Goal: Information Seeking & Learning: Learn about a topic

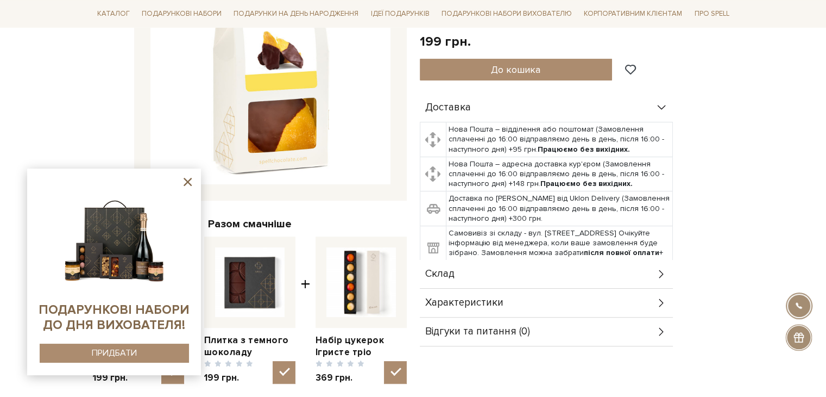
scroll to position [272, 0]
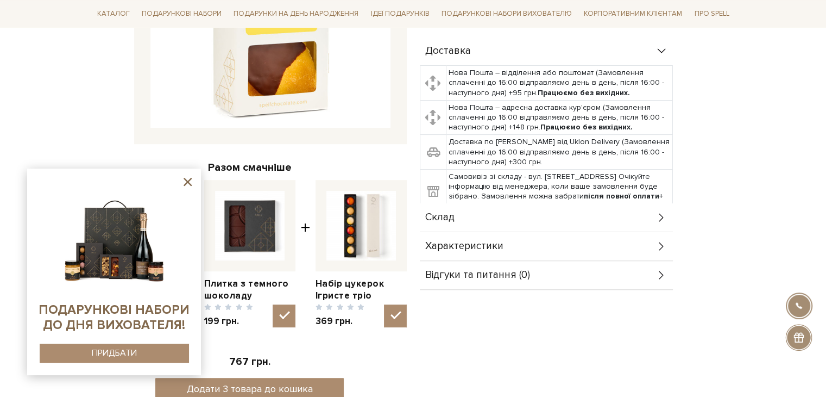
click at [454, 213] on span "Склад" at bounding box center [439, 217] width 29 height 10
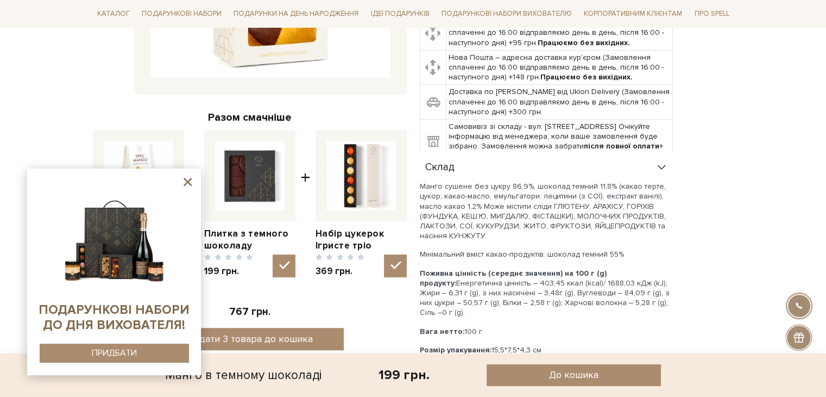
scroll to position [380, 0]
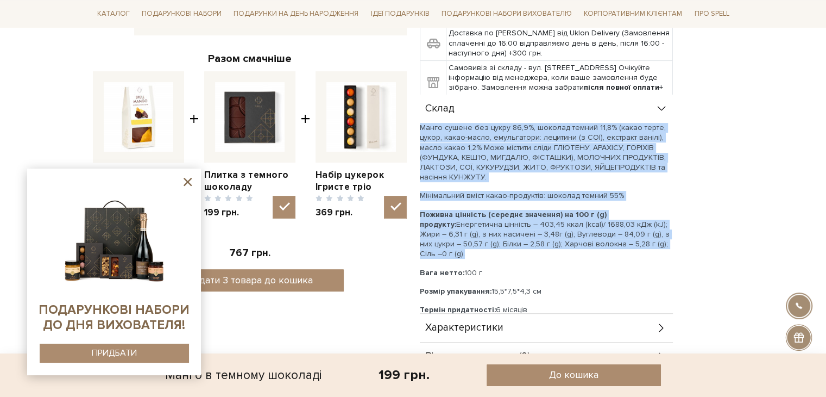
drag, startPoint x: 420, startPoint y: 127, endPoint x: 664, endPoint y: 244, distance: 270.1
click at [664, 244] on div "Манго сушене без цукру 86,9%, шоколад темний 11,8% (какао терте, цукор, какао-м…" at bounding box center [546, 219] width 253 height 192
copy div "Манго сушене без цукру 86,9%, шоколад темний 11,8% (какао терте, цукор, какао-м…"
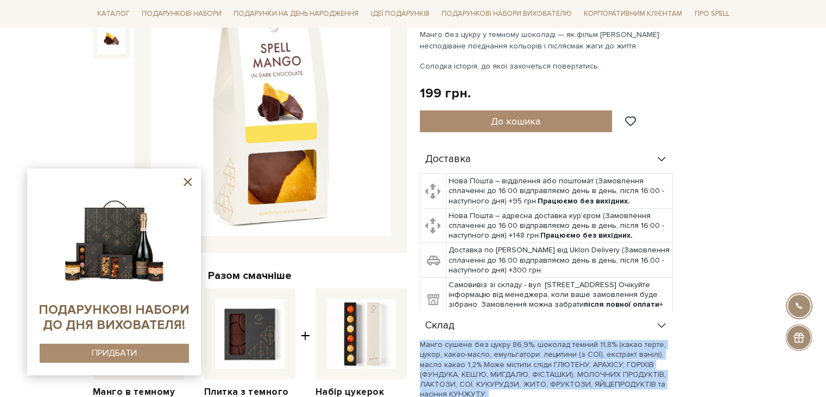
scroll to position [163, 0]
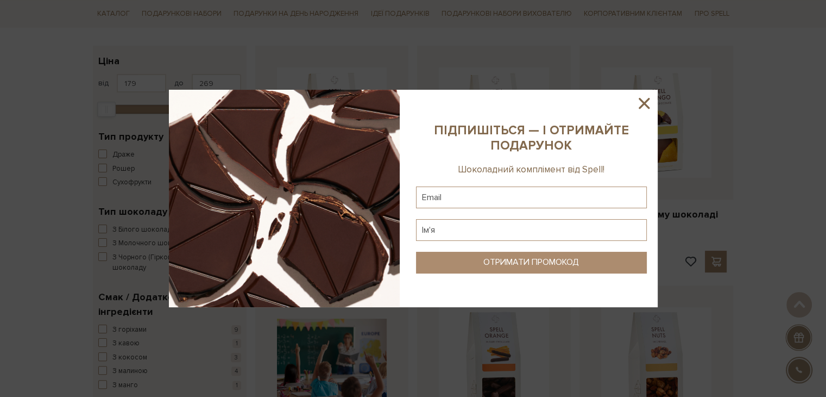
click at [643, 99] on icon at bounding box center [644, 103] width 18 height 18
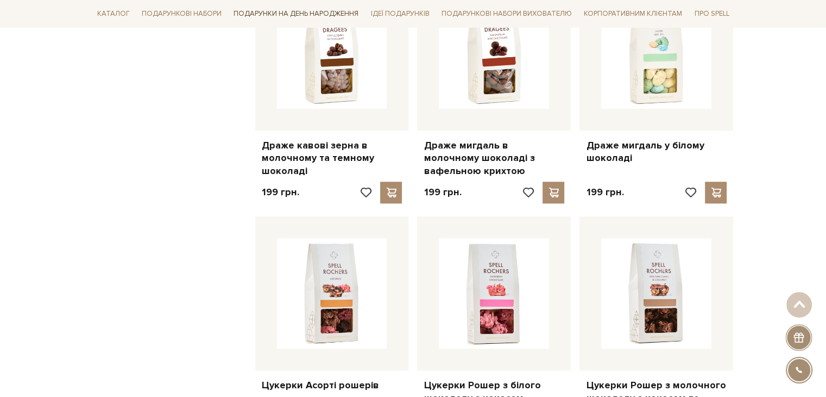
scroll to position [923, 0]
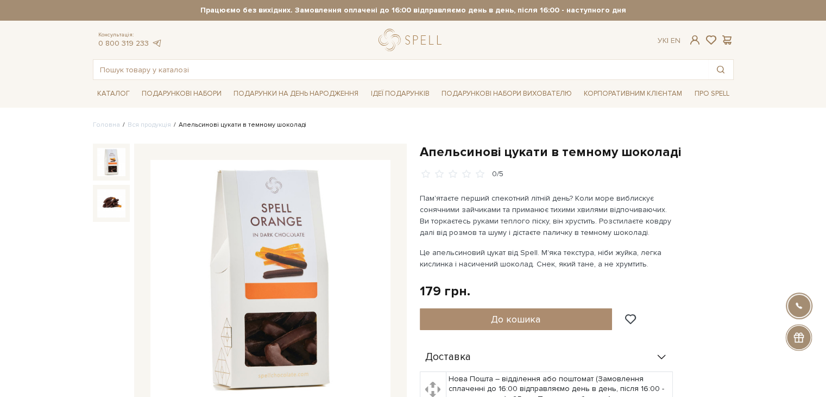
click at [420, 151] on h1 "Апельсинові цукати в темному шоколаді" at bounding box center [577, 151] width 314 height 17
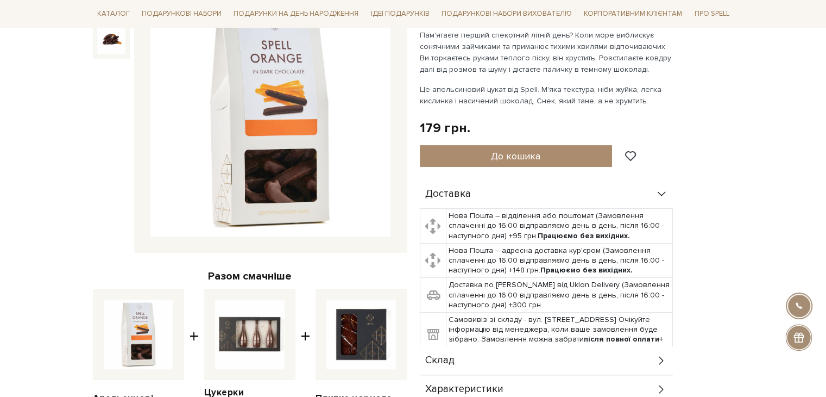
scroll to position [326, 0]
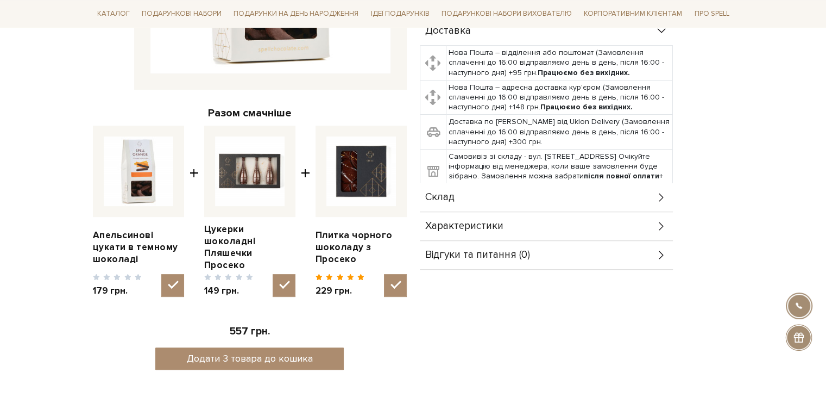
click at [454, 196] on span "Склад" at bounding box center [439, 197] width 29 height 10
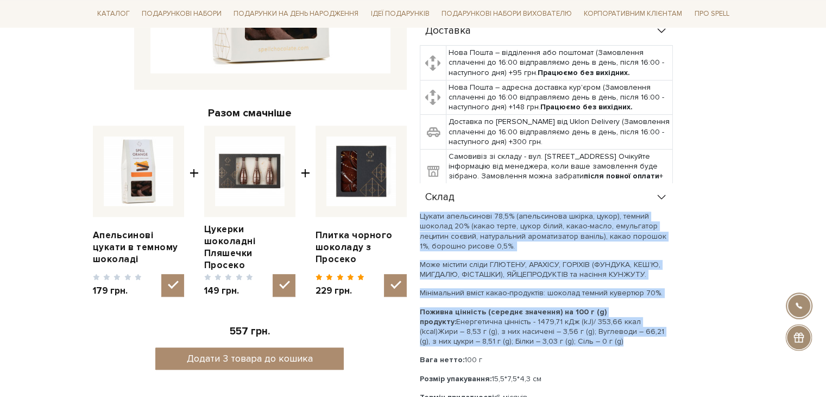
drag, startPoint x: 421, startPoint y: 213, endPoint x: 627, endPoint y: 338, distance: 241.0
click at [627, 338] on div "Цукати апельсинові 78,5% (апельсинова шкірка, цукор), темний шоколад 20% (какао…" at bounding box center [546, 315] width 253 height 209
copy div "Цукати апельсинові 78,5% (апельсинова шкірка, цукор), темний шоколад 20% (какао…"
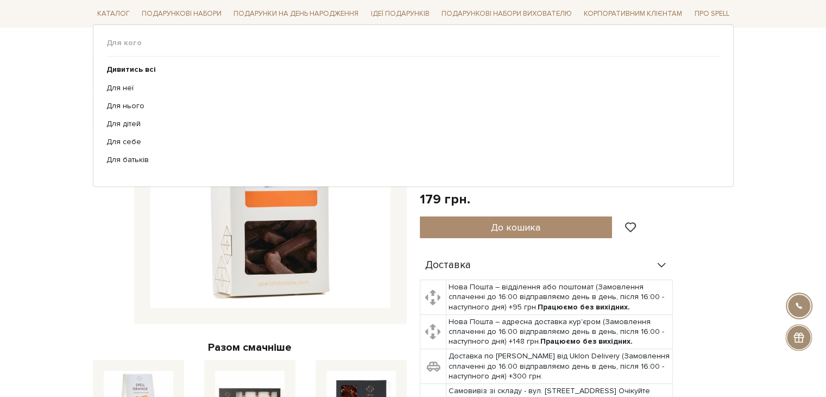
scroll to position [0, 0]
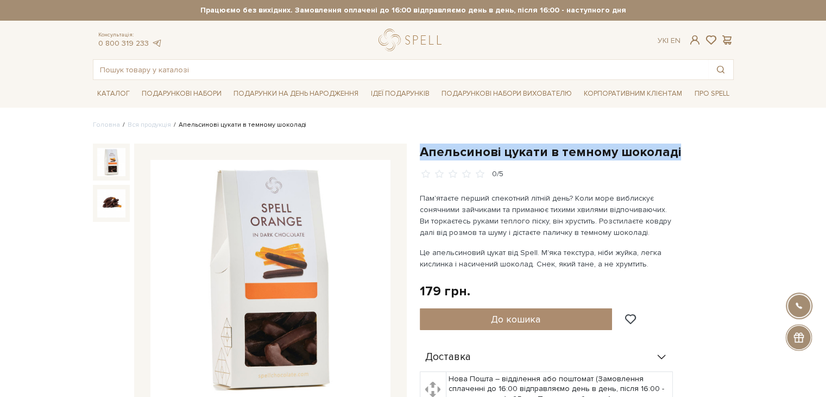
drag, startPoint x: 420, startPoint y: 154, endPoint x: 684, endPoint y: 159, distance: 264.0
click at [684, 159] on h1 "Апельсинові цукати в темному шоколаді" at bounding box center [577, 151] width 314 height 17
copy h1 "Апельсинові цукати в темному шоколаді"
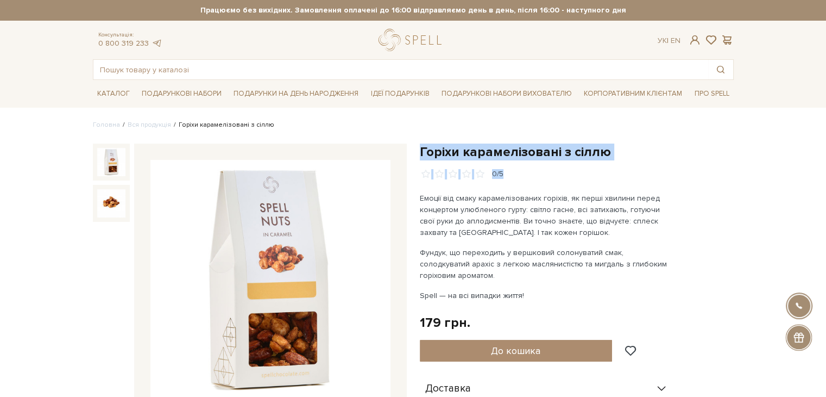
drag, startPoint x: 422, startPoint y: 151, endPoint x: 613, endPoint y: 161, distance: 192.0
click at [613, 161] on div "Горіхи карамелізовані з сіллю 0/5" at bounding box center [577, 161] width 314 height 36
click at [618, 154] on h1 "Горіхи карамелізовані з сіллю" at bounding box center [577, 151] width 314 height 17
drag, startPoint x: 617, startPoint y: 155, endPoint x: 442, endPoint y: 144, distance: 175.2
click at [442, 144] on h1 "Горіхи карамелізовані з сіллю" at bounding box center [577, 151] width 314 height 17
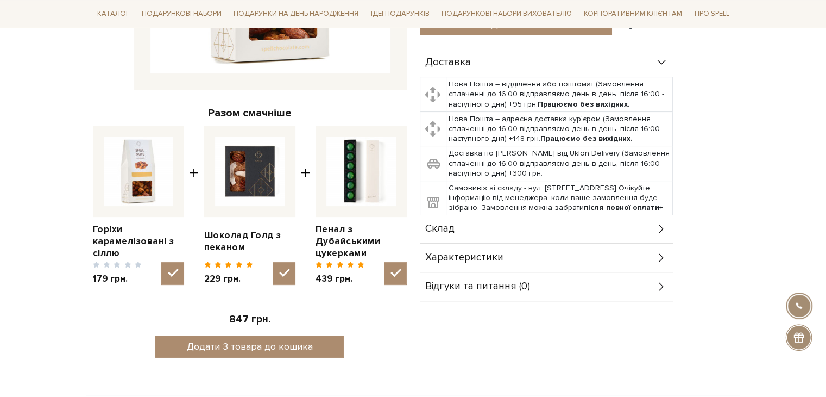
click at [459, 227] on div "Склад" at bounding box center [546, 229] width 253 height 28
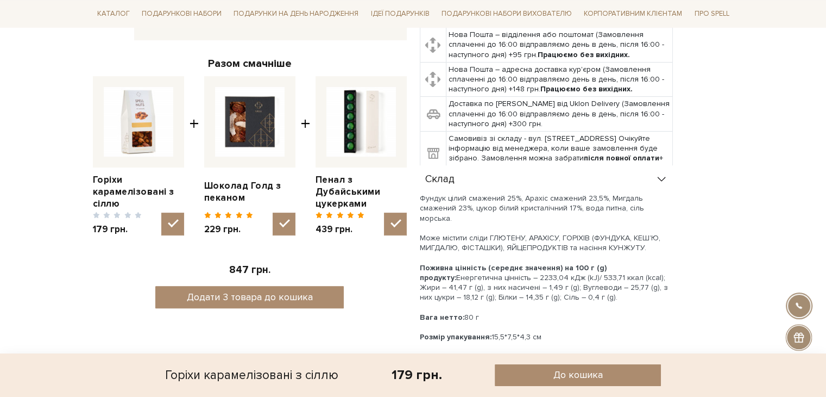
scroll to position [435, 0]
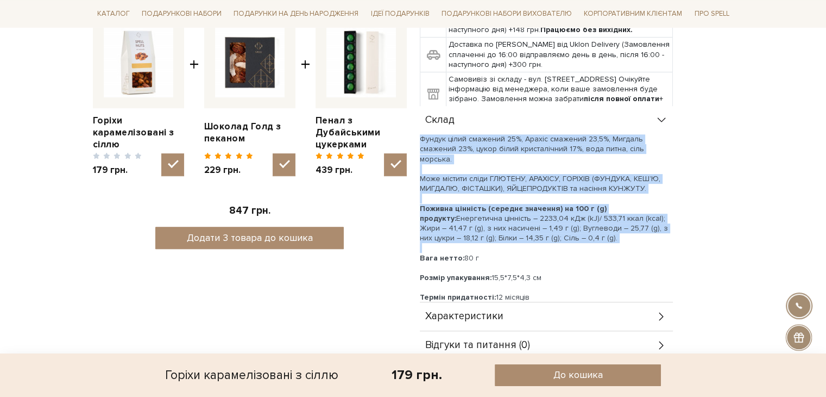
drag, startPoint x: 422, startPoint y: 137, endPoint x: 560, endPoint y: 235, distance: 169.5
click at [560, 235] on div "Фундук цілий смажений 25%, Арахіс смажений 23,5%, Мигдаль смажений 23%, цукор б…" at bounding box center [546, 223] width 253 height 178
copy div "Фундук цілий смажений 25%, Арахіс смажений 23,5%, Мигдаль смажений 23%, цукор б…"
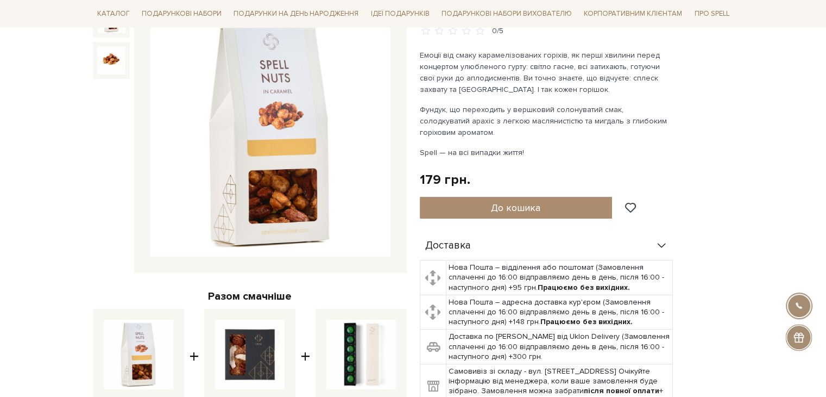
scroll to position [54, 0]
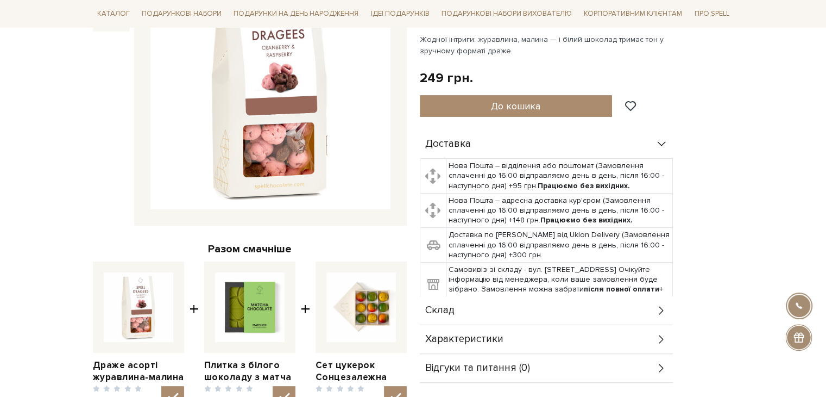
scroll to position [272, 0]
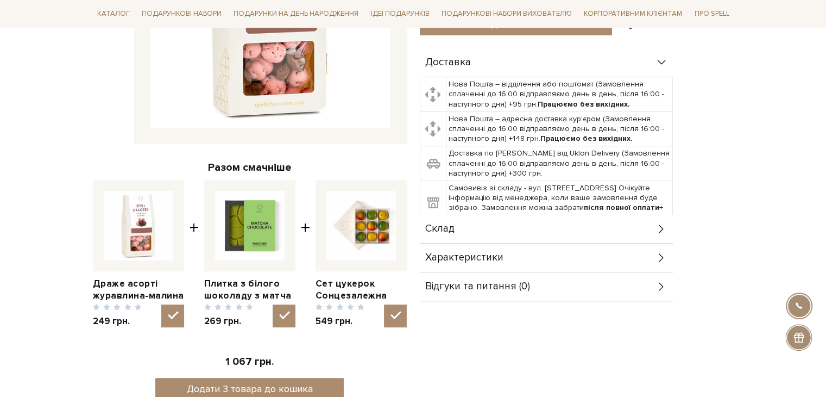
click at [462, 232] on div "Склад" at bounding box center [546, 229] width 253 height 28
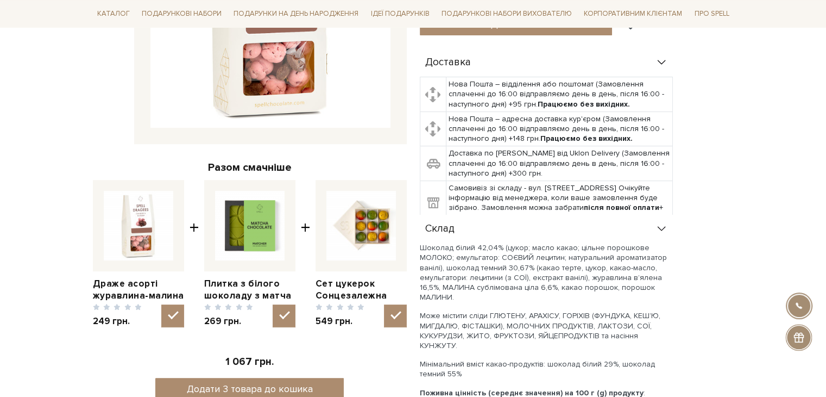
scroll to position [435, 0]
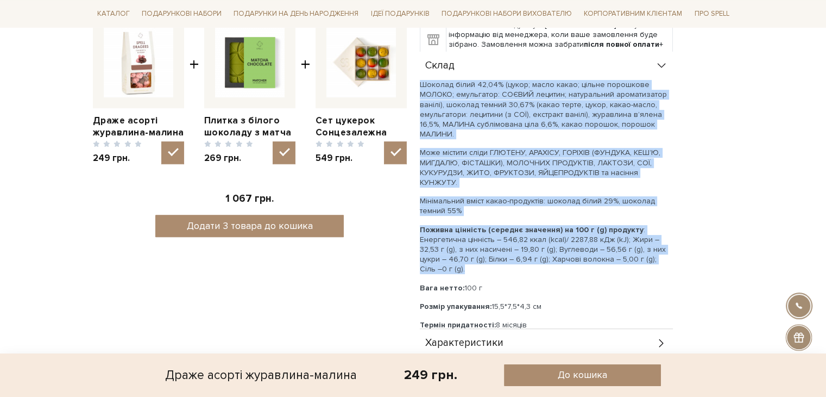
drag, startPoint x: 422, startPoint y: 83, endPoint x: 490, endPoint y: 258, distance: 188.0
click at [490, 258] on div "Шоколад білий 42,04% (цукор; масло какао; цільне порошкове МОЛОКО; емульгатор: …" at bounding box center [546, 205] width 253 height 250
copy div "Шоколад білий 42,04% (цукор; масло какао; цільне порошкове МОЛОКО; емульгатор: …"
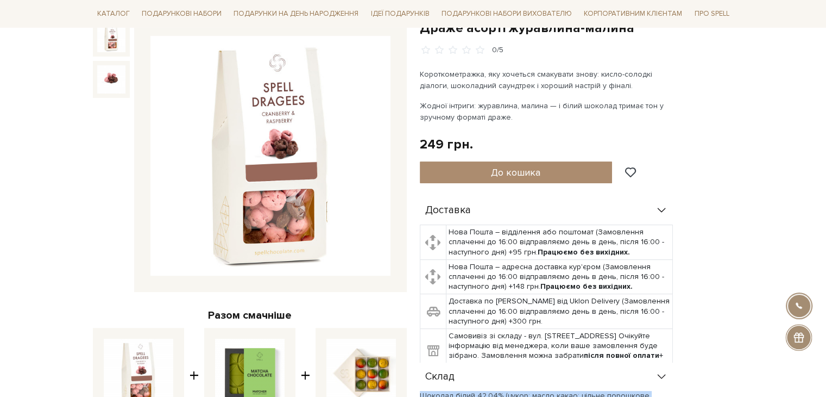
scroll to position [0, 0]
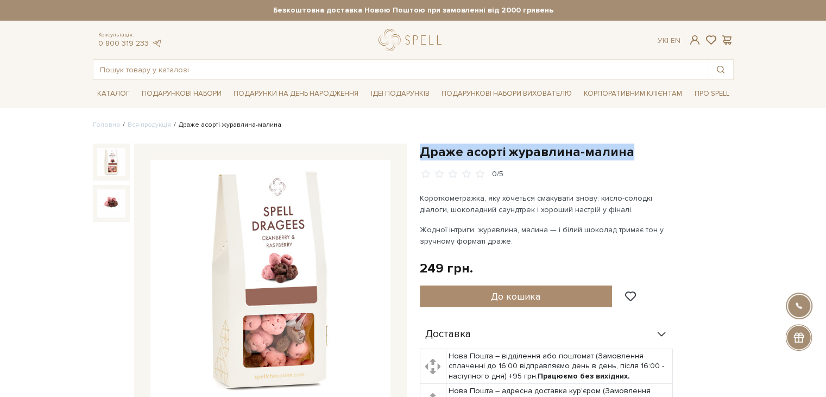
drag, startPoint x: 619, startPoint y: 150, endPoint x: 422, endPoint y: 154, distance: 197.8
click at [422, 154] on h1 "Драже асорті журавлина-малина" at bounding box center [577, 151] width 314 height 17
copy h1 "Драже асорті журавлина-малина"
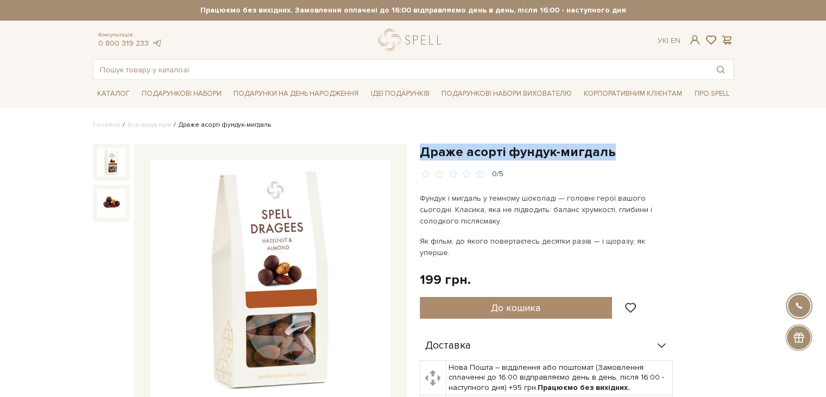
drag, startPoint x: 419, startPoint y: 150, endPoint x: 626, endPoint y: 149, distance: 207.0
copy h1 "Драже асорті фундук-мигдаль"
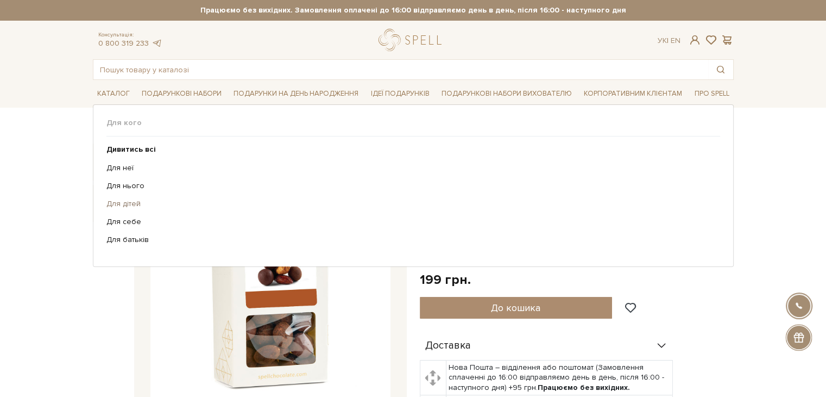
copy h1 "Драже асорті фундук-мигдаль"
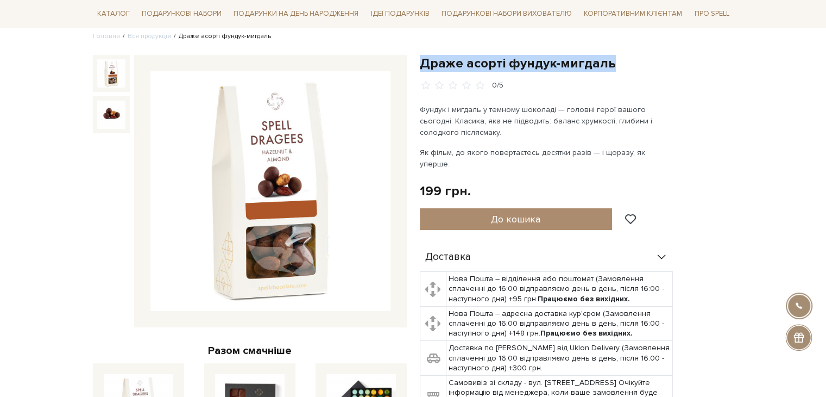
scroll to position [217, 0]
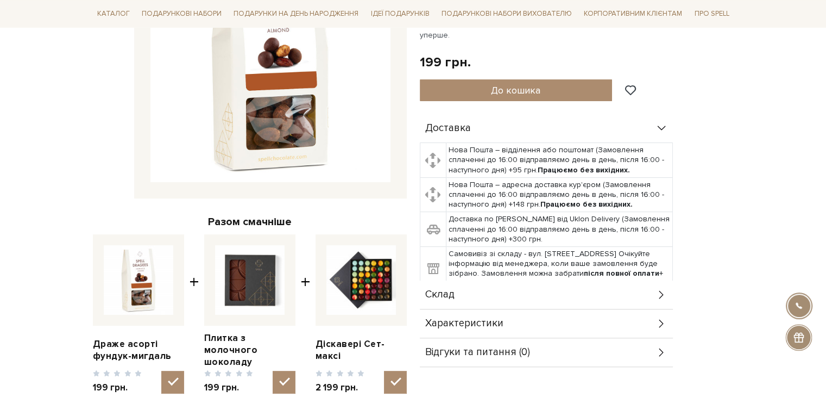
click at [446, 280] on div "Склад" at bounding box center [546, 294] width 253 height 28
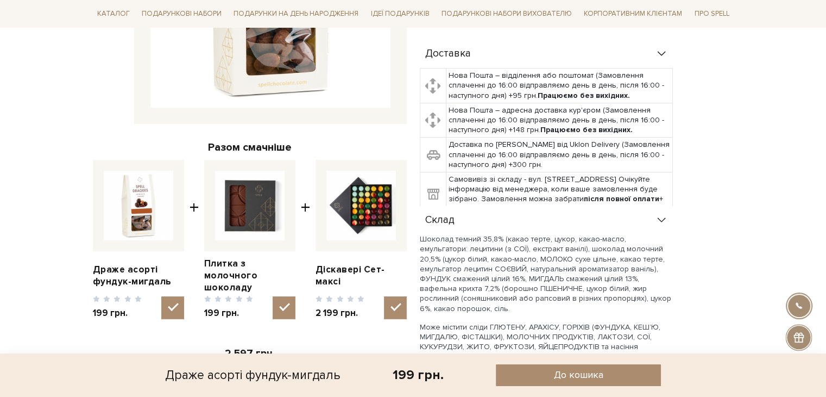
scroll to position [380, 0]
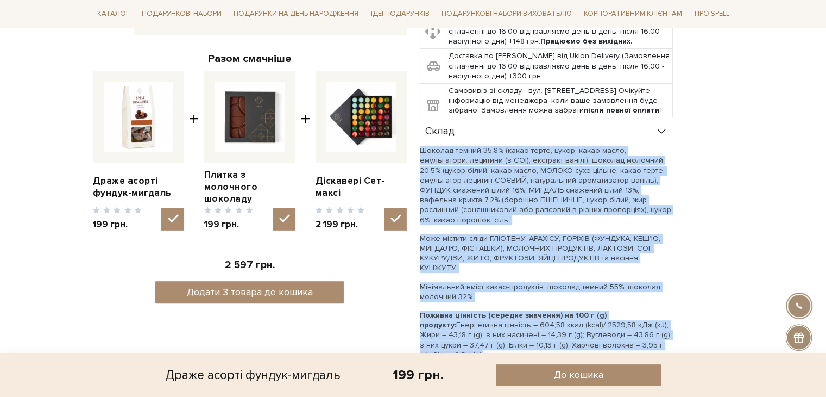
drag, startPoint x: 422, startPoint y: 136, endPoint x: 637, endPoint y: 324, distance: 286.0
click at [637, 324] on div "Шоколад темний 35,8% (какао терте, цукор, какао-масло, емульгатори: лецитини (з…" at bounding box center [546, 280] width 253 height 269
copy div "Loremip dolors 00,9% (ametc adipi, elits, doeiu-tempo, incididuntu: laboreet (d…"
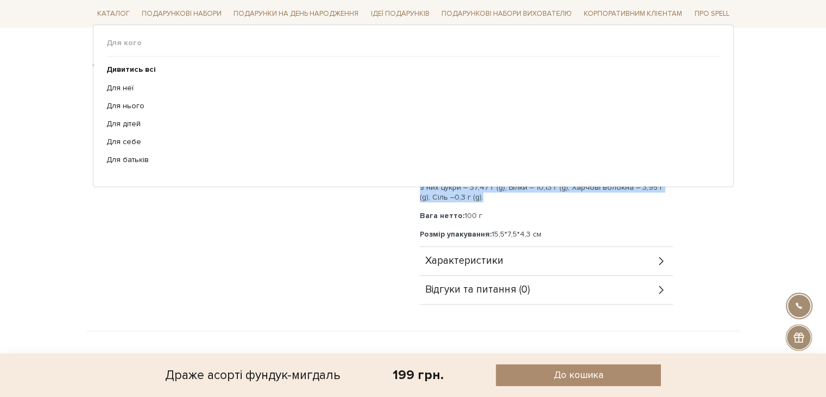
scroll to position [543, 0]
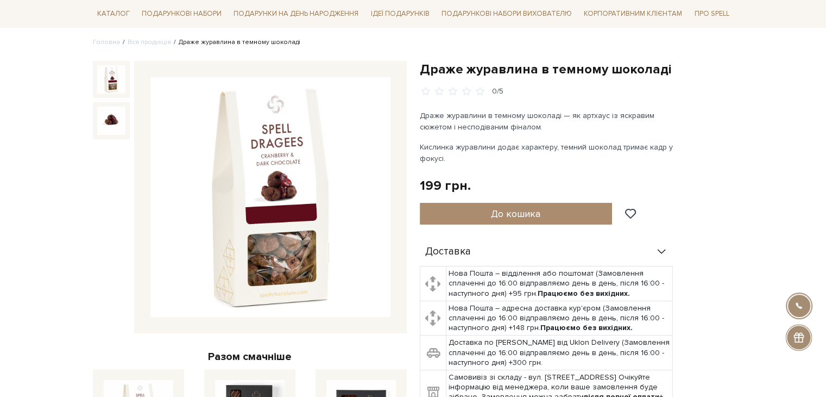
scroll to position [109, 0]
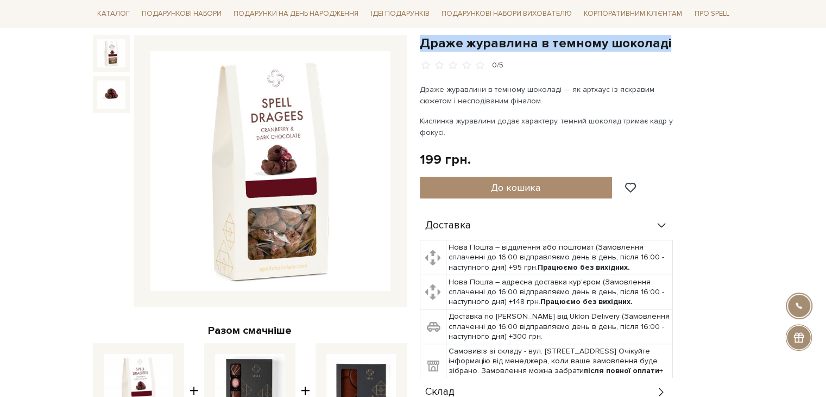
drag, startPoint x: 424, startPoint y: 41, endPoint x: 677, endPoint y: 35, distance: 253.2
click at [677, 35] on h1 "Драже журавлина в темному шоколаді" at bounding box center [577, 43] width 314 height 17
copy h1 "Драже журавлина в темному шоколаді"
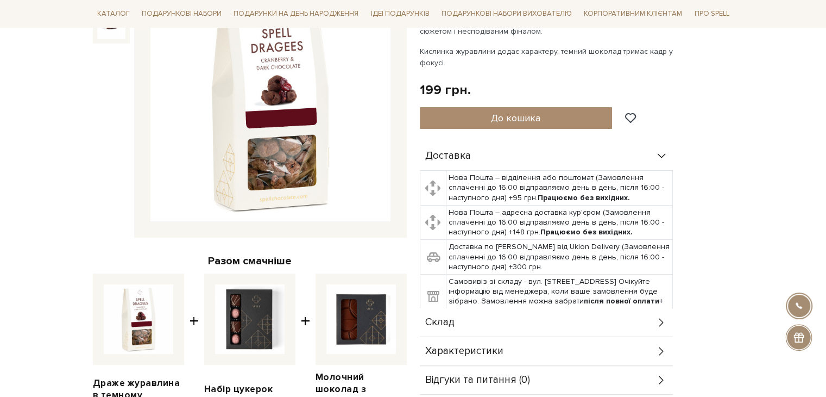
scroll to position [326, 0]
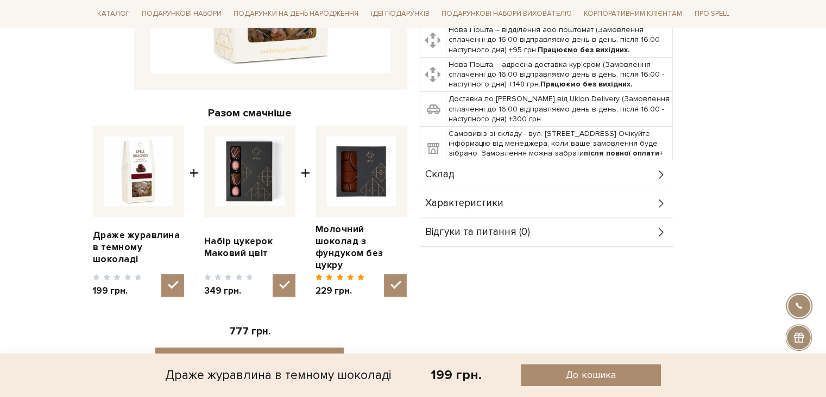
click at [449, 169] on span "Склад" at bounding box center [439, 174] width 29 height 10
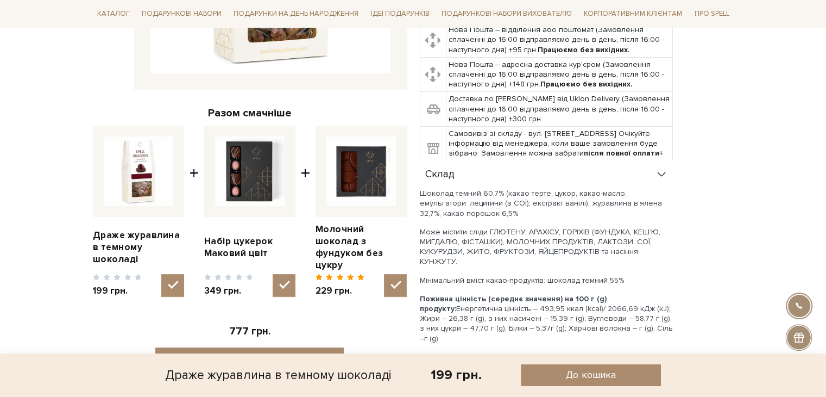
scroll to position [435, 0]
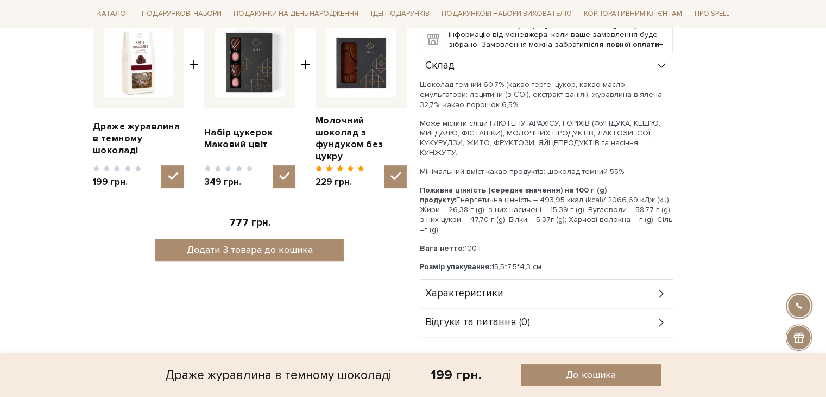
drag, startPoint x: 420, startPoint y: 83, endPoint x: 667, endPoint y: 207, distance: 276.7
click at [667, 207] on div "Шоколад темний 60,7% (какао терте, цукор, какао-масло, емульгатори: лецитини (з…" at bounding box center [546, 185] width 253 height 210
copy div "Шоколад темний 60,7% (какао терте, цукор, какао-масло, емульгатори: лецитини (з…"
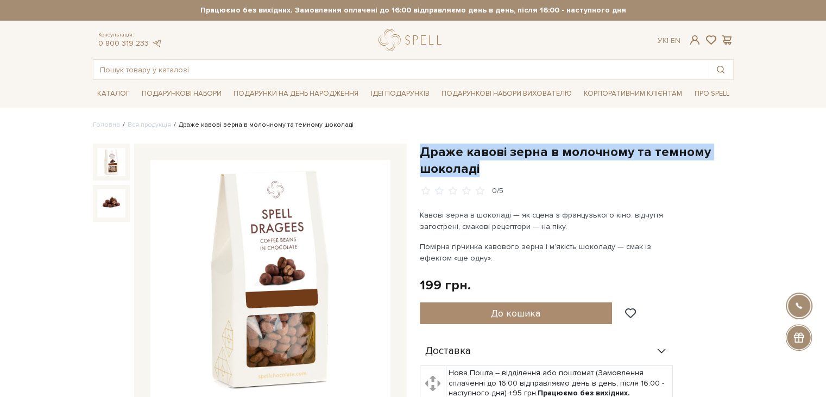
drag, startPoint x: 421, startPoint y: 146, endPoint x: 476, endPoint y: 161, distance: 57.5
click at [476, 161] on h1 "Драже кавові зерна в молочному та темному шоколаді" at bounding box center [577, 160] width 314 height 34
copy h1 "Драже кавові зерна в молочному та темному шоколаді"
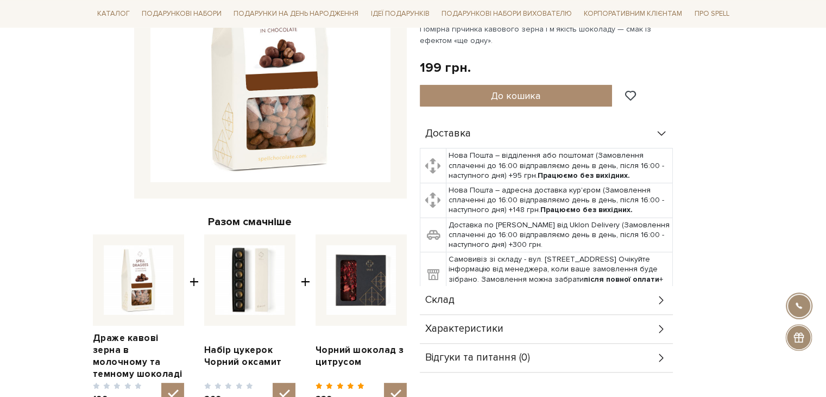
click at [435, 299] on span "Склад" at bounding box center [439, 300] width 29 height 10
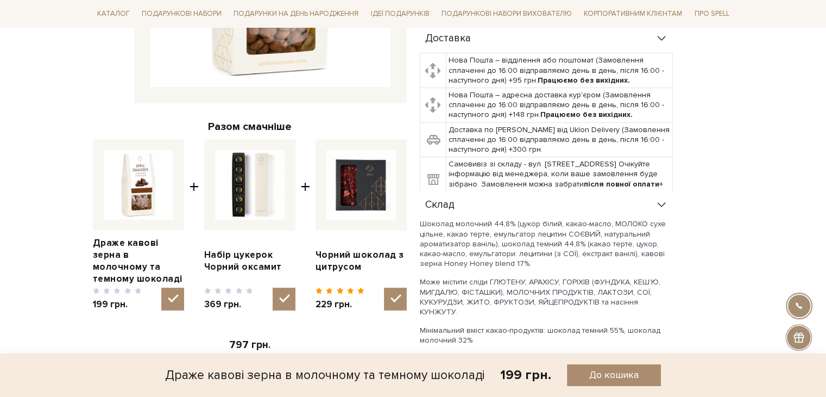
scroll to position [380, 0]
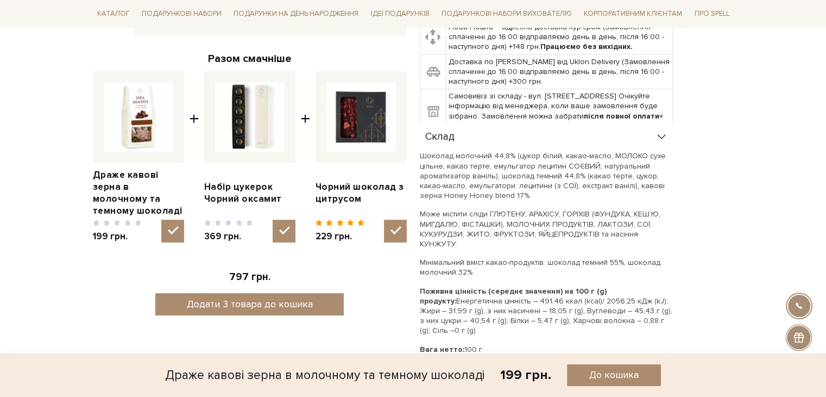
drag, startPoint x: 420, startPoint y: 154, endPoint x: 673, endPoint y: 309, distance: 296.2
click at [673, 309] on div "Доставка Нова Пошта – відділення або поштомат (Замовлення сплаченні до 16:00 ві…" at bounding box center [577, 197] width 314 height 481
copy div "Loremip dolorsit 16,1% (ametc adipi, elits-doeiu, TEMPOR inci utlabo, etdol mag…"
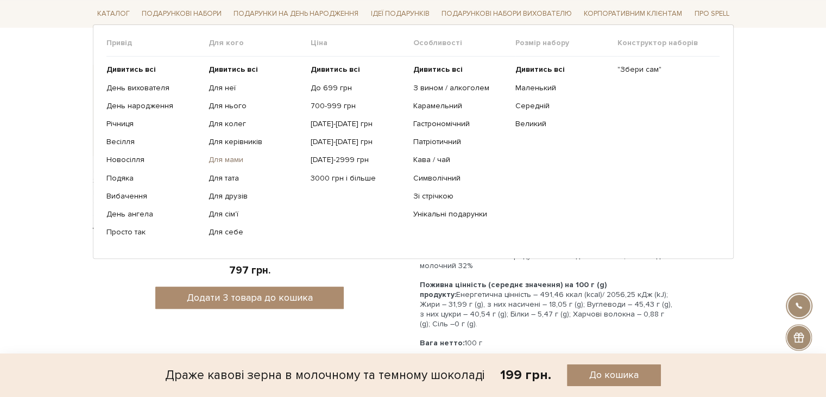
scroll to position [489, 0]
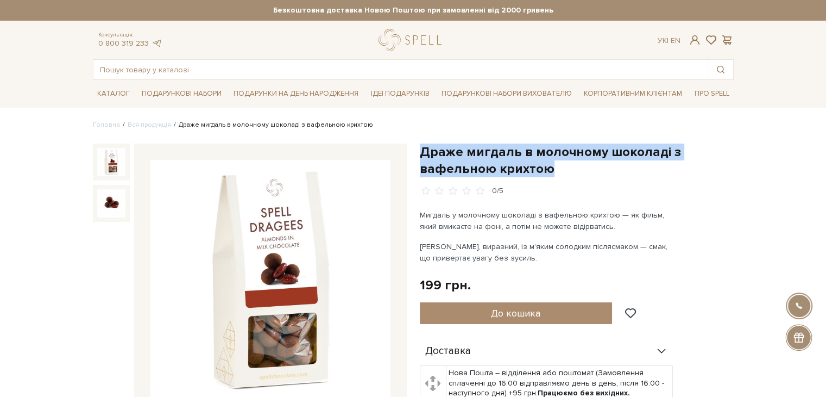
drag, startPoint x: 424, startPoint y: 150, endPoint x: 558, endPoint y: 174, distance: 136.7
click at [558, 174] on h1 "Драже мигдаль в молочному шоколаді з вафельною крихтою" at bounding box center [577, 160] width 314 height 34
copy h1 "Драже мигдаль в молочному шоколаді з вафельною крихтою"
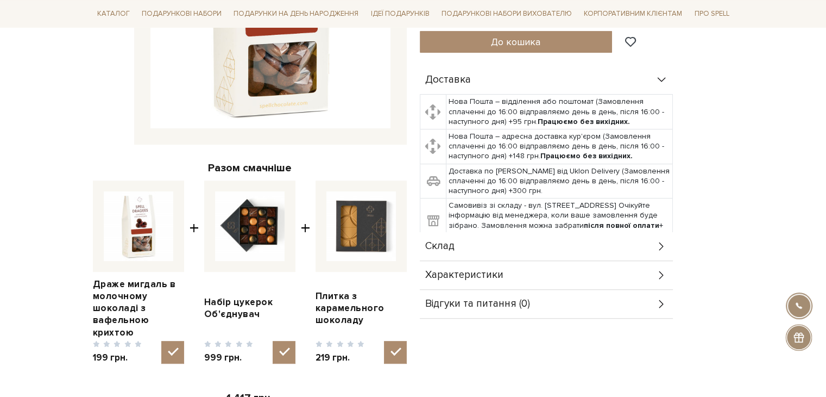
scroll to position [272, 0]
click at [440, 253] on div "Склад" at bounding box center [546, 245] width 253 height 28
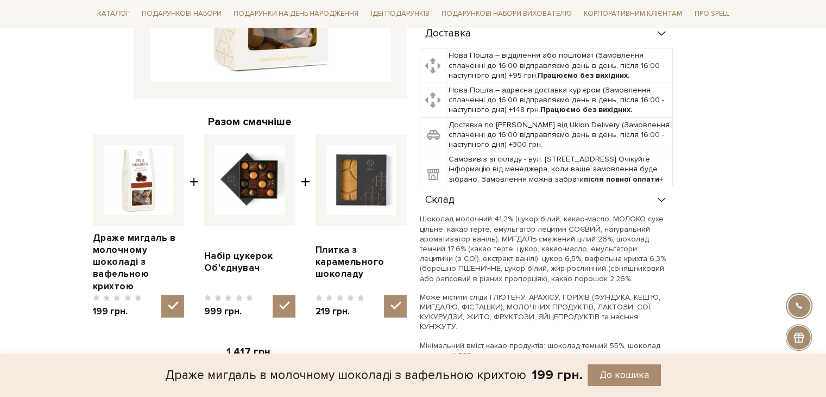
scroll to position [380, 0]
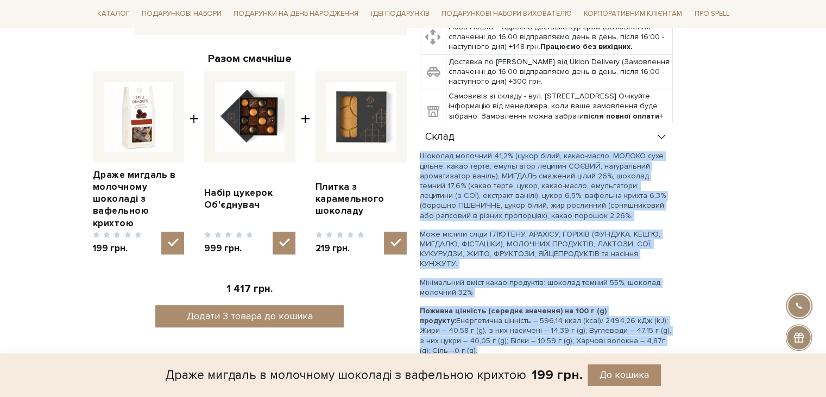
drag, startPoint x: 422, startPoint y: 155, endPoint x: 456, endPoint y: 339, distance: 187.7
click at [456, 339] on div "Шоколад молочний 41,2% (цукор білий, какао-масло, МОЛОКО сухе цільне, какао тер…" at bounding box center [546, 281] width 253 height 260
copy div "Loremip dolorsit 82,9% (ametc adipi, elits-doeiu, TEMPOR inci utlabo, etdol mag…"
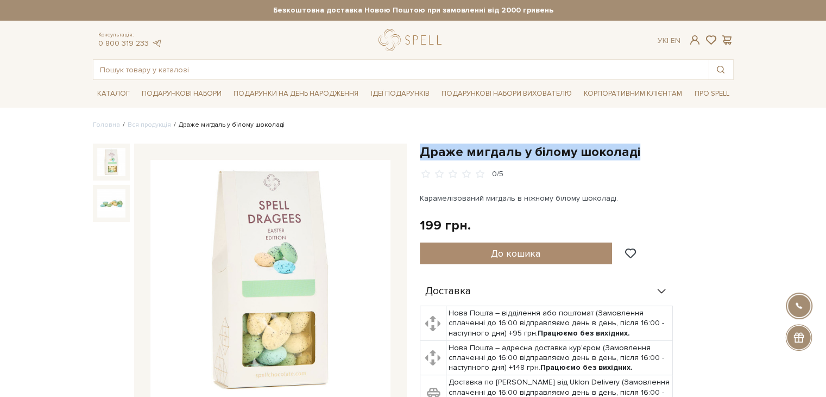
drag, startPoint x: 424, startPoint y: 154, endPoint x: 645, endPoint y: 156, distance: 221.6
click at [645, 156] on h1 "Драже мигдаль у білому шоколаді" at bounding box center [577, 151] width 314 height 17
copy h1 "Драже мигдаль у білому шоколаді"
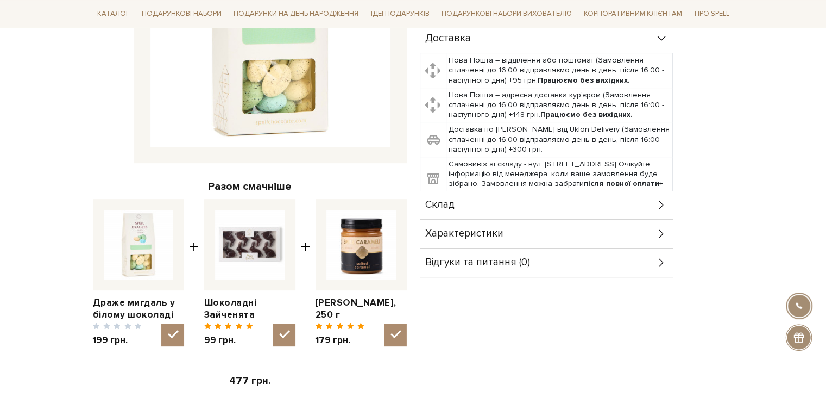
scroll to position [272, 0]
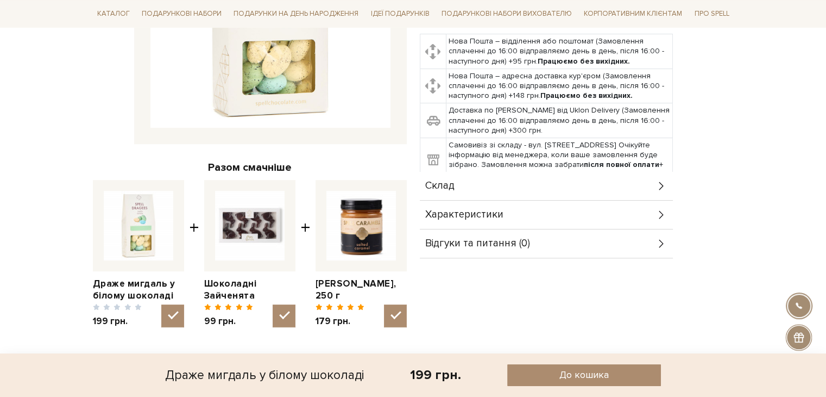
click at [445, 185] on span "Склад" at bounding box center [439, 186] width 29 height 10
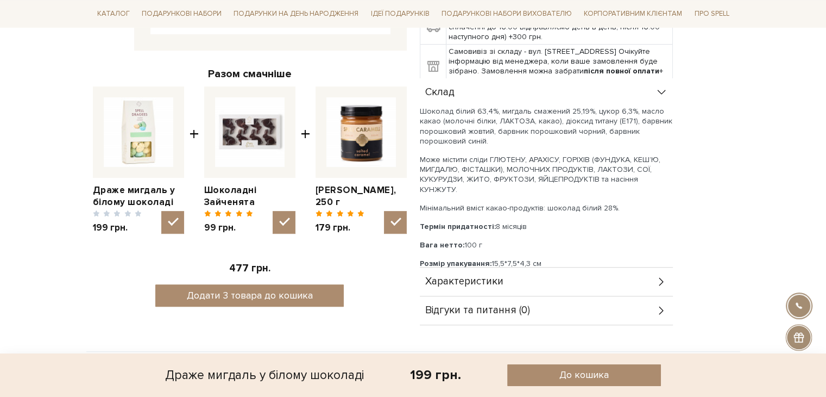
scroll to position [380, 0]
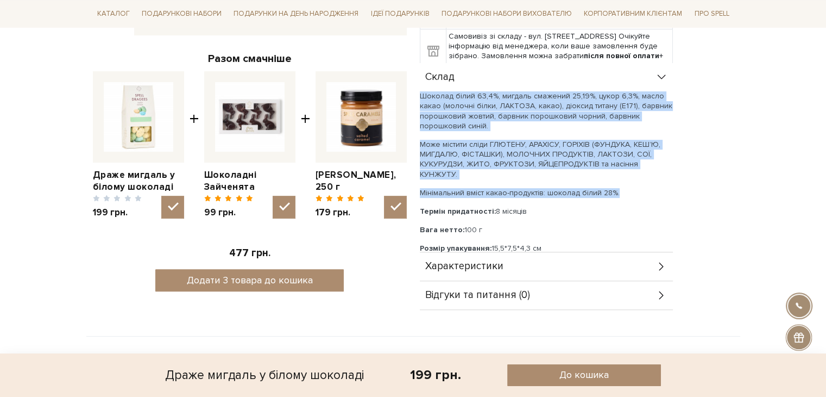
drag, startPoint x: 421, startPoint y: 92, endPoint x: 678, endPoint y: 176, distance: 270.9
click at [678, 176] on div "Доставка Нова Пошта – відділення або поштомат (Замовлення сплаченні до 16:00 ві…" at bounding box center [577, 103] width 314 height 413
copy div "Шоколад білий 63,4%, мигдаль смажений 25,19%, цукор 6,3%, масло какао (молочні …"
